Goal: Task Accomplishment & Management: Manage account settings

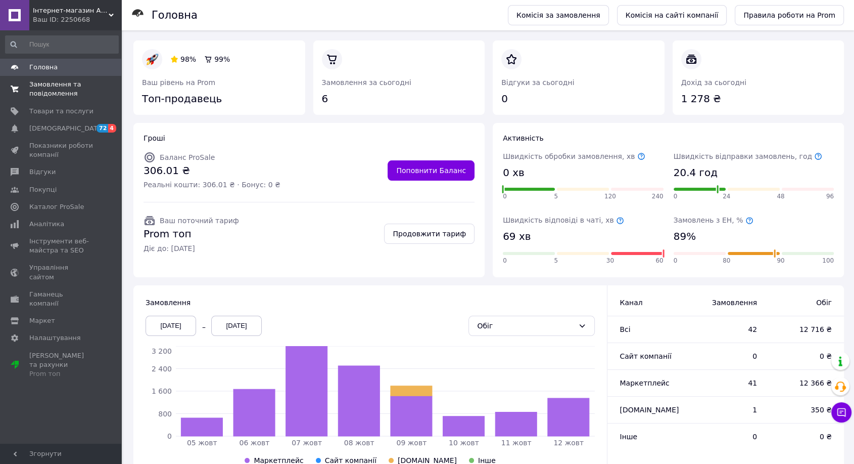
click at [48, 86] on span "Замовлення та повідомлення" at bounding box center [61, 89] width 64 height 18
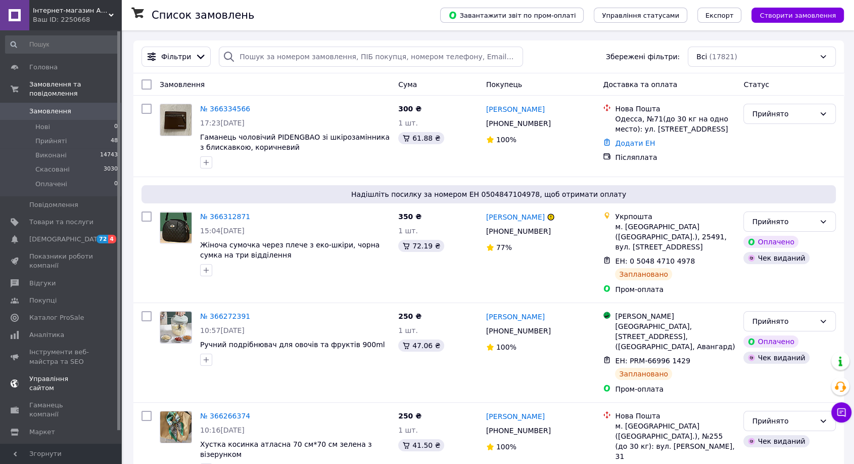
click at [48, 313] on span "Каталог ProSale" at bounding box center [56, 317] width 55 height 9
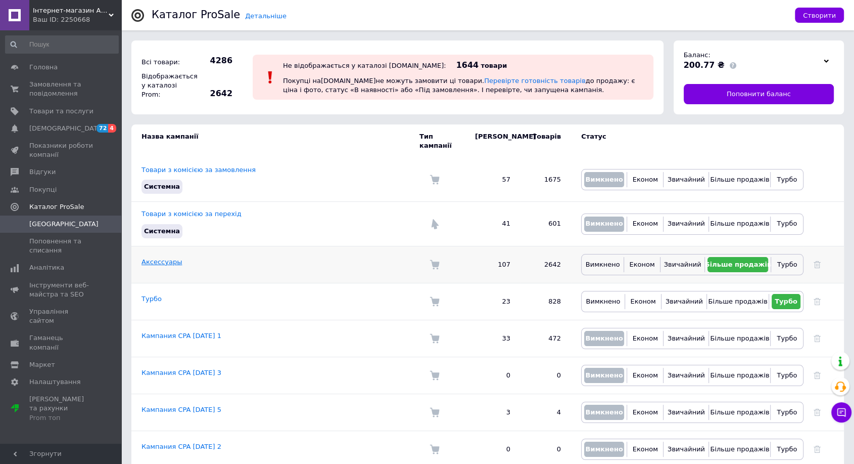
click at [162, 258] on link "Аксессуары" at bounding box center [162, 262] width 40 height 8
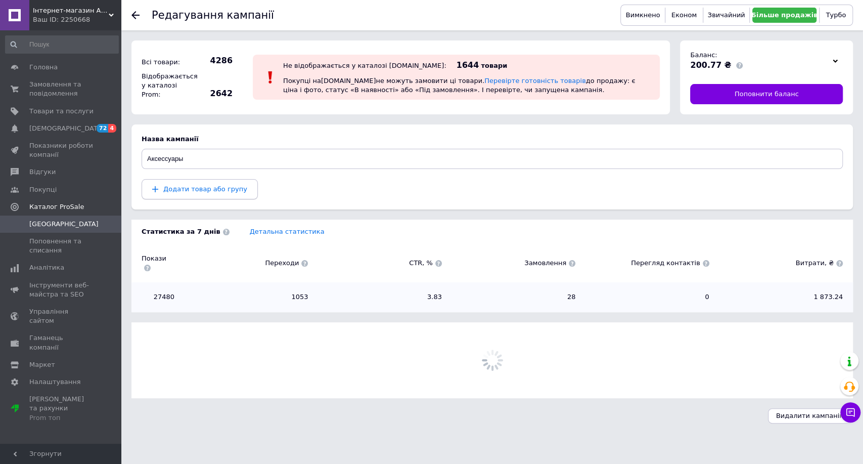
click at [199, 187] on span "Додати товар або групу" at bounding box center [205, 189] width 84 height 8
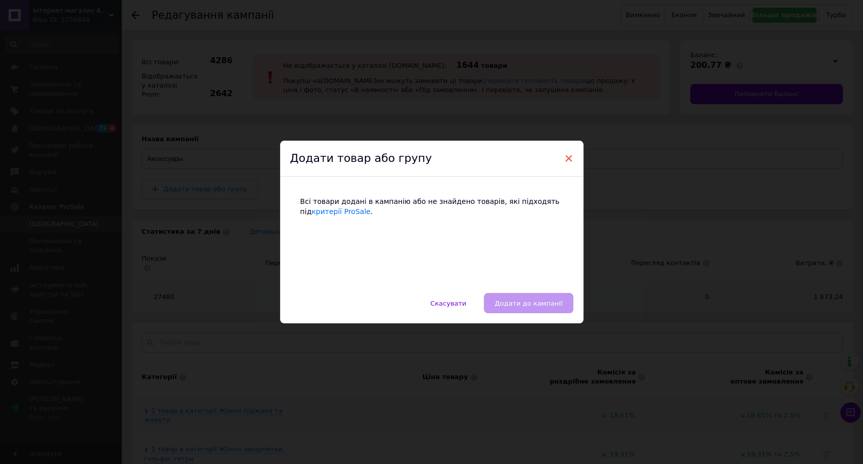
click at [569, 156] on span "×" at bounding box center [568, 158] width 9 height 17
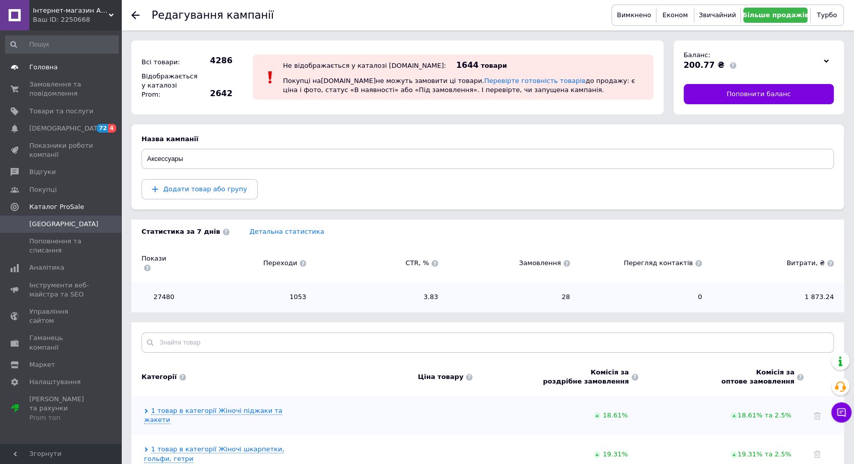
click at [54, 66] on span "Головна" at bounding box center [43, 67] width 28 height 9
